Goal: Transaction & Acquisition: Purchase product/service

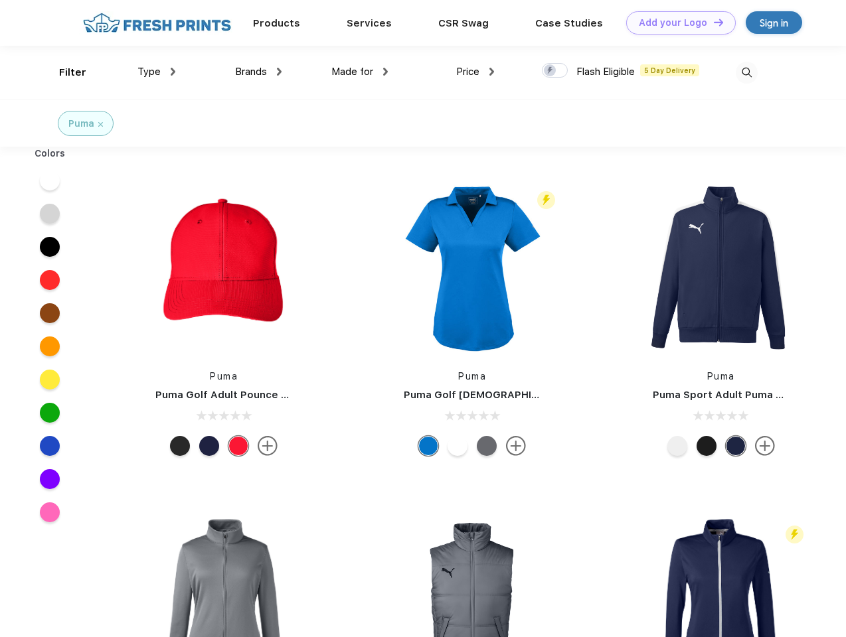
scroll to position [1, 0]
click at [676, 23] on link "Add your Logo Design Tool" at bounding box center [681, 22] width 110 height 23
click at [0, 0] on div "Design Tool" at bounding box center [0, 0] width 0 height 0
click at [712, 22] on link "Add your Logo Design Tool" at bounding box center [681, 22] width 110 height 23
click at [64, 72] on div "Filter" at bounding box center [72, 72] width 27 height 15
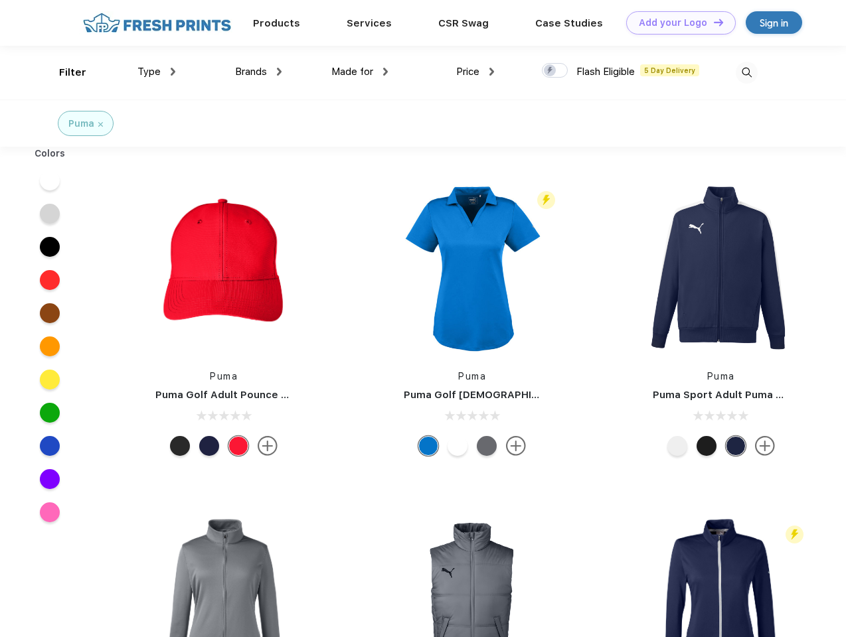
click at [157, 72] on span "Type" at bounding box center [148, 72] width 23 height 12
click at [258, 72] on span "Brands" at bounding box center [251, 72] width 32 height 12
click at [360, 72] on span "Made for" at bounding box center [352, 72] width 42 height 12
click at [475, 72] on span "Price" at bounding box center [467, 72] width 23 height 12
click at [555, 71] on div at bounding box center [555, 70] width 26 height 15
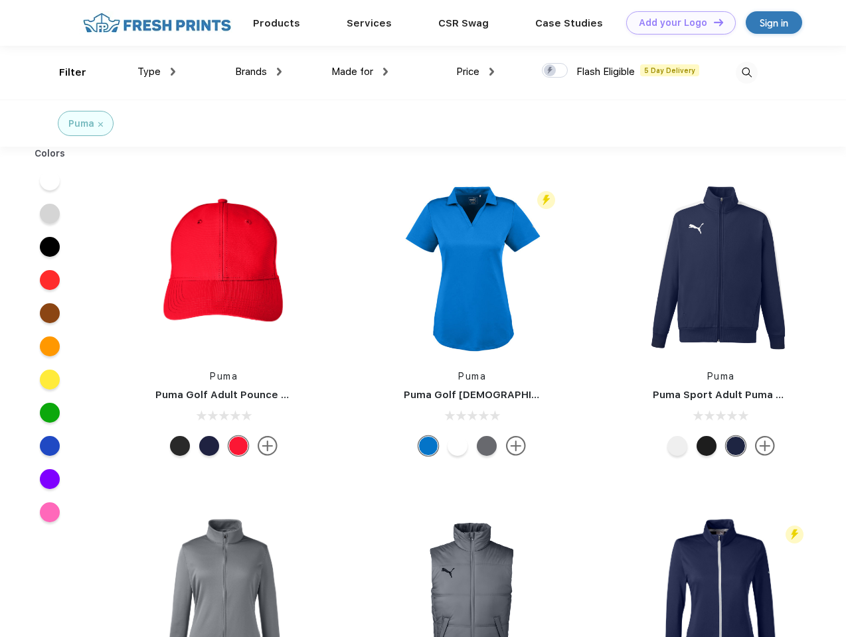
click at [550, 71] on input "checkbox" at bounding box center [546, 66] width 9 height 9
click at [746, 72] on img at bounding box center [747, 73] width 22 height 22
